Goal: Transaction & Acquisition: Purchase product/service

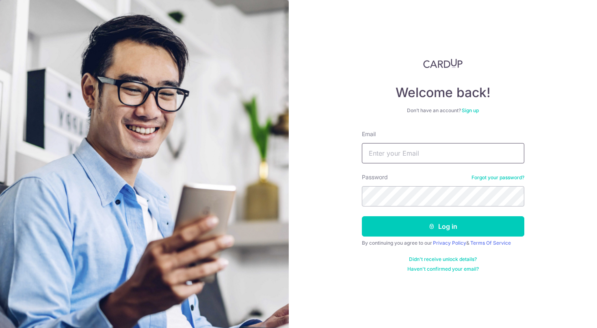
click at [407, 151] on input "Email" at bounding box center [443, 153] width 162 height 20
type input "aolongyuan@gmail.com"
click at [443, 226] on button "Log in" at bounding box center [443, 226] width 162 height 20
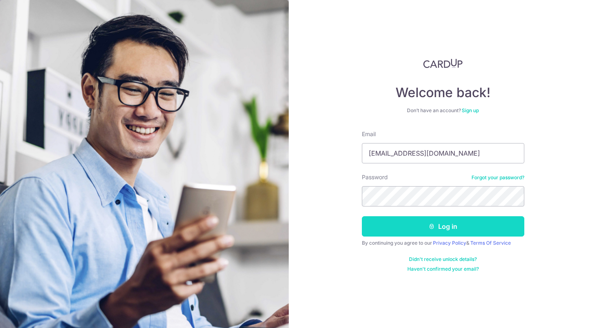
click at [447, 231] on button "Log in" at bounding box center [443, 226] width 162 height 20
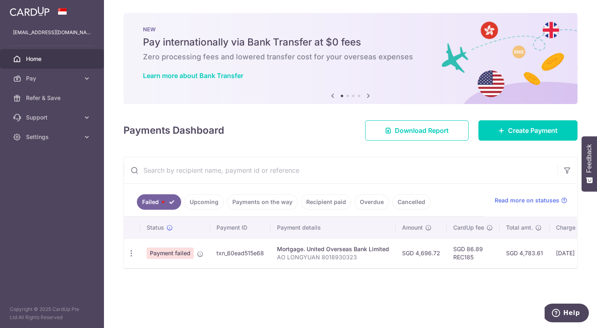
click at [173, 253] on span "Payment failed" at bounding box center [170, 252] width 47 height 11
click at [248, 252] on td "txn_60ead515e68" at bounding box center [240, 253] width 60 height 30
click at [361, 249] on div "Mortgage. United Overseas Bank Limited" at bounding box center [333, 249] width 112 height 8
click at [154, 258] on span "Payment failed" at bounding box center [170, 252] width 47 height 11
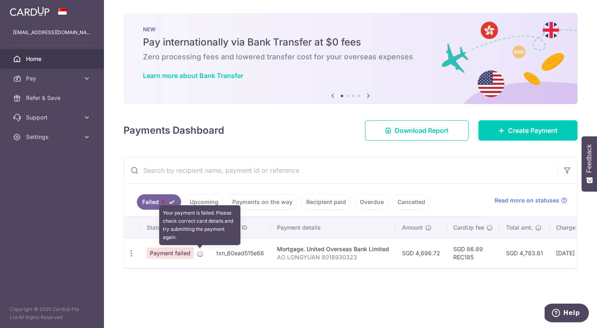
click at [200, 254] on icon at bounding box center [200, 253] width 6 height 6
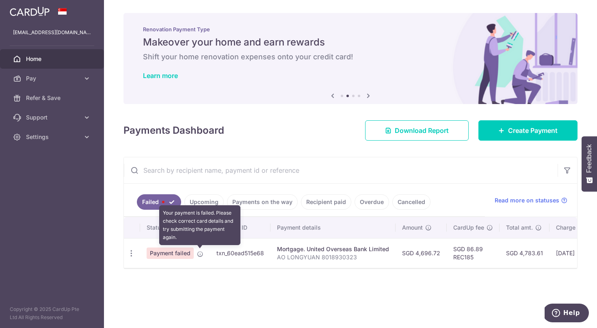
click at [199, 254] on icon at bounding box center [200, 253] width 6 height 6
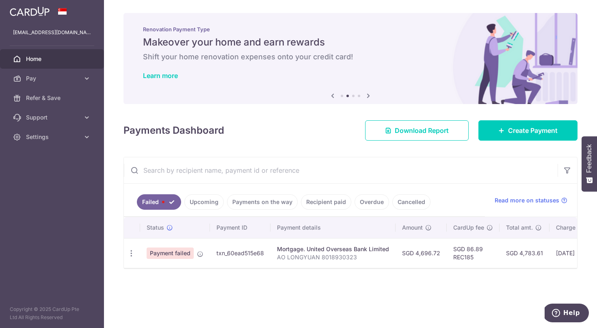
click at [300, 249] on div "Mortgage. United Overseas Bank Limited" at bounding box center [333, 249] width 112 height 8
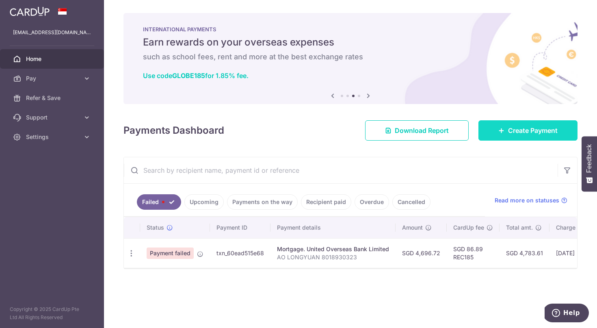
click at [530, 132] on span "Create Payment" at bounding box center [533, 130] width 50 height 10
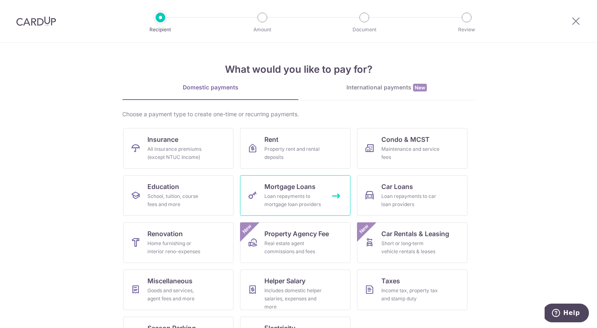
click at [289, 190] on span "Mortgage Loans" at bounding box center [289, 186] width 51 height 10
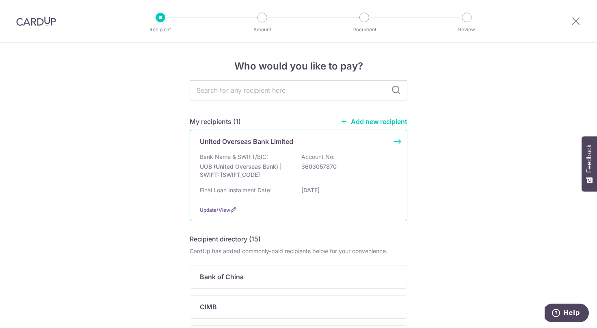
click at [386, 155] on div "Bank Name & SWIFT/BIC: UOB (United Overseas Bank) | SWIFT: [SWIFT_CODE] Account…" at bounding box center [298, 168] width 197 height 30
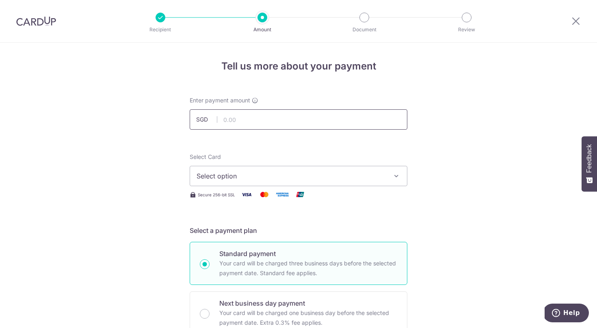
drag, startPoint x: 285, startPoint y: 122, endPoint x: 262, endPoint y: 117, distance: 23.6
click at [285, 122] on input "text" at bounding box center [299, 119] width 218 height 20
click at [262, 117] on input "text" at bounding box center [299, 119] width 218 height 20
click at [300, 155] on div "Select Card Select option Add credit card Your Cards **** 4041" at bounding box center [299, 169] width 218 height 33
